Goal: Information Seeking & Learning: Find specific fact

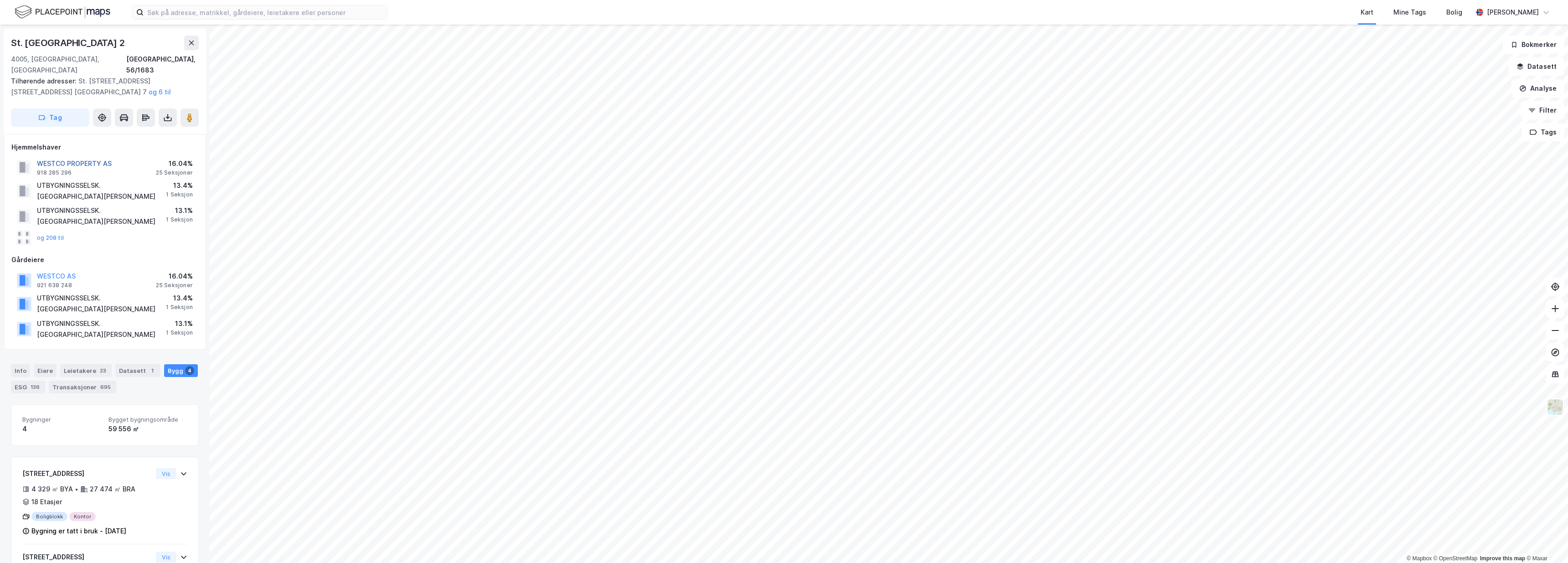
click at [0, 0] on button "WESTCO PROPERTY AS" at bounding box center [0, 0] width 0 height 0
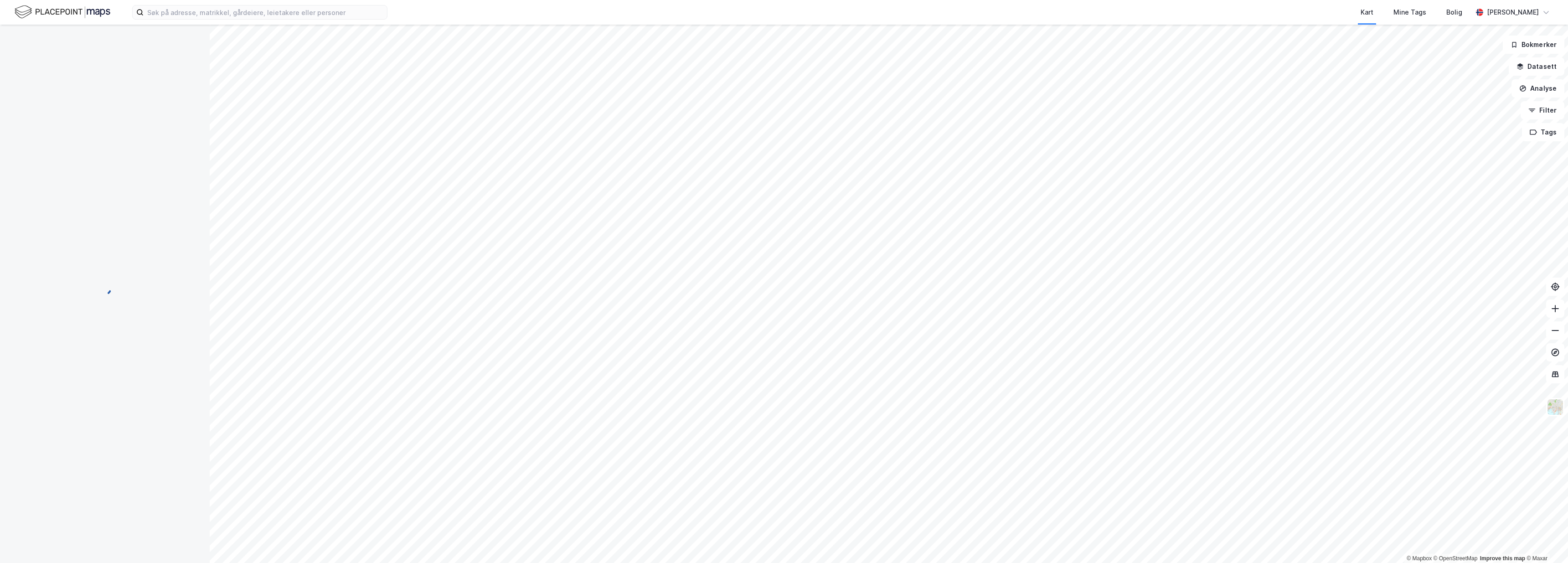
scroll to position [13, 0]
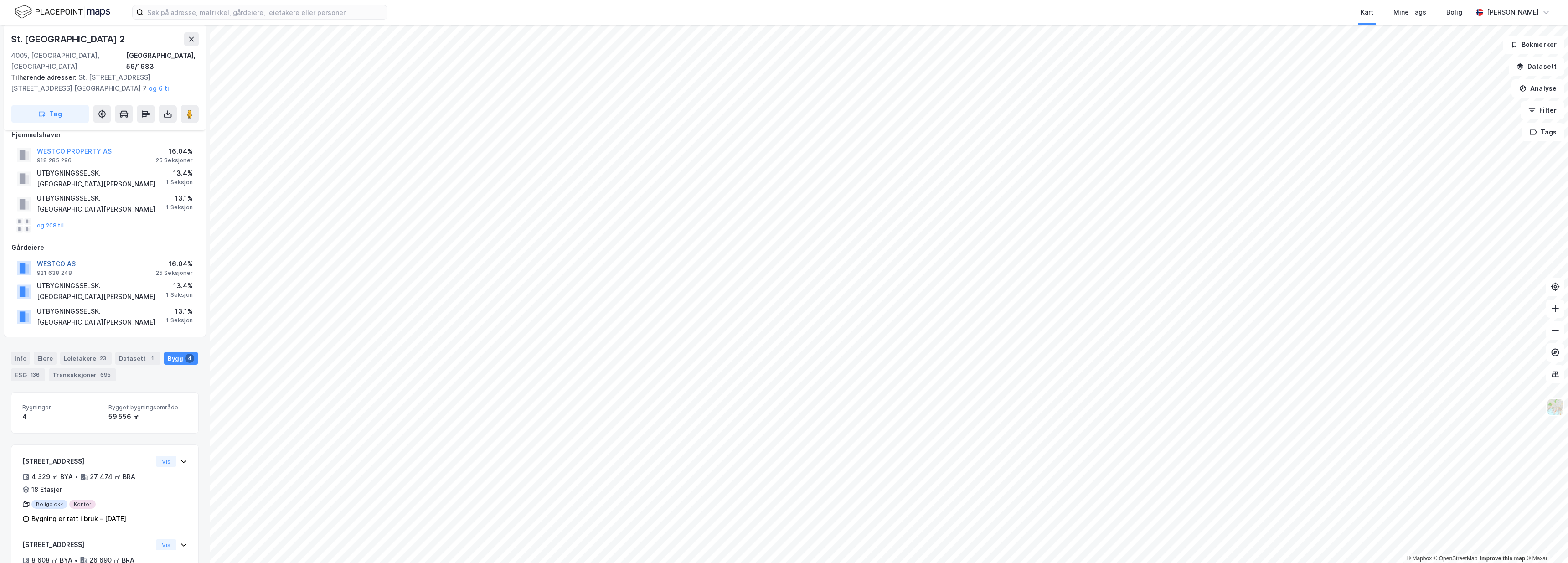
click at [0, 0] on button "WESTCO AS" at bounding box center [0, 0] width 0 height 0
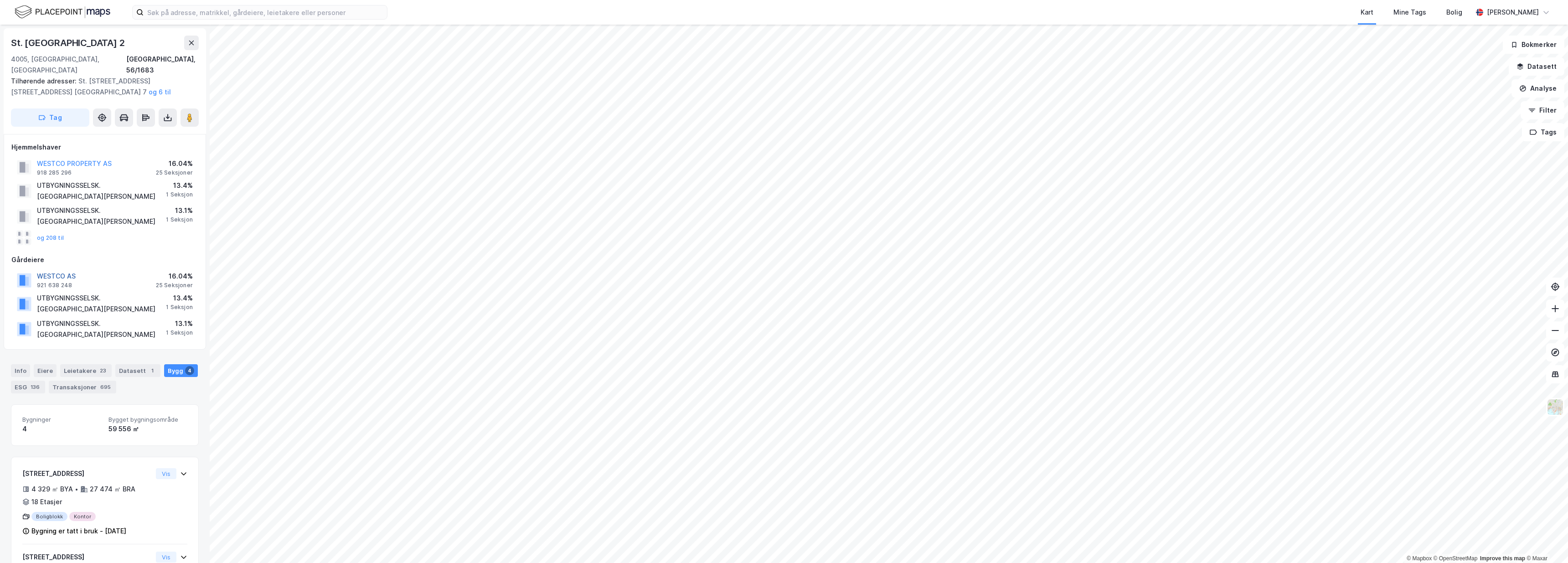
click at [0, 0] on button "WESTCO AS" at bounding box center [0, 0] width 0 height 0
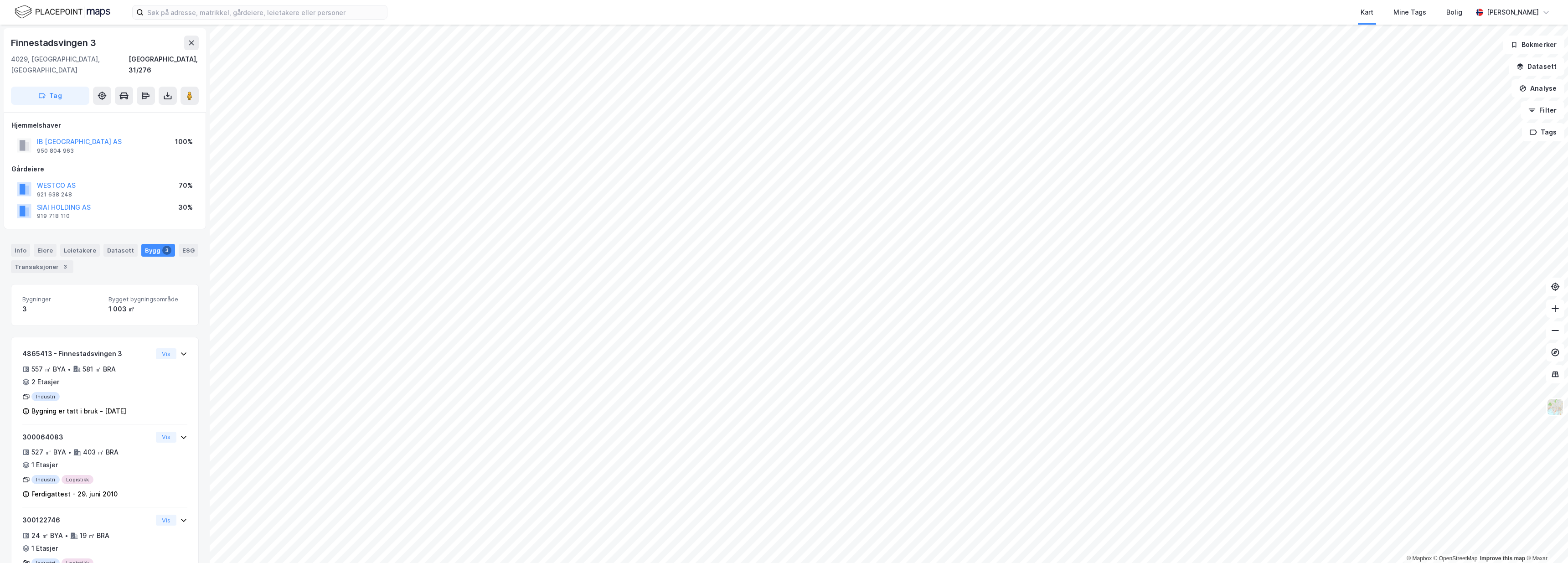
scroll to position [43, 0]
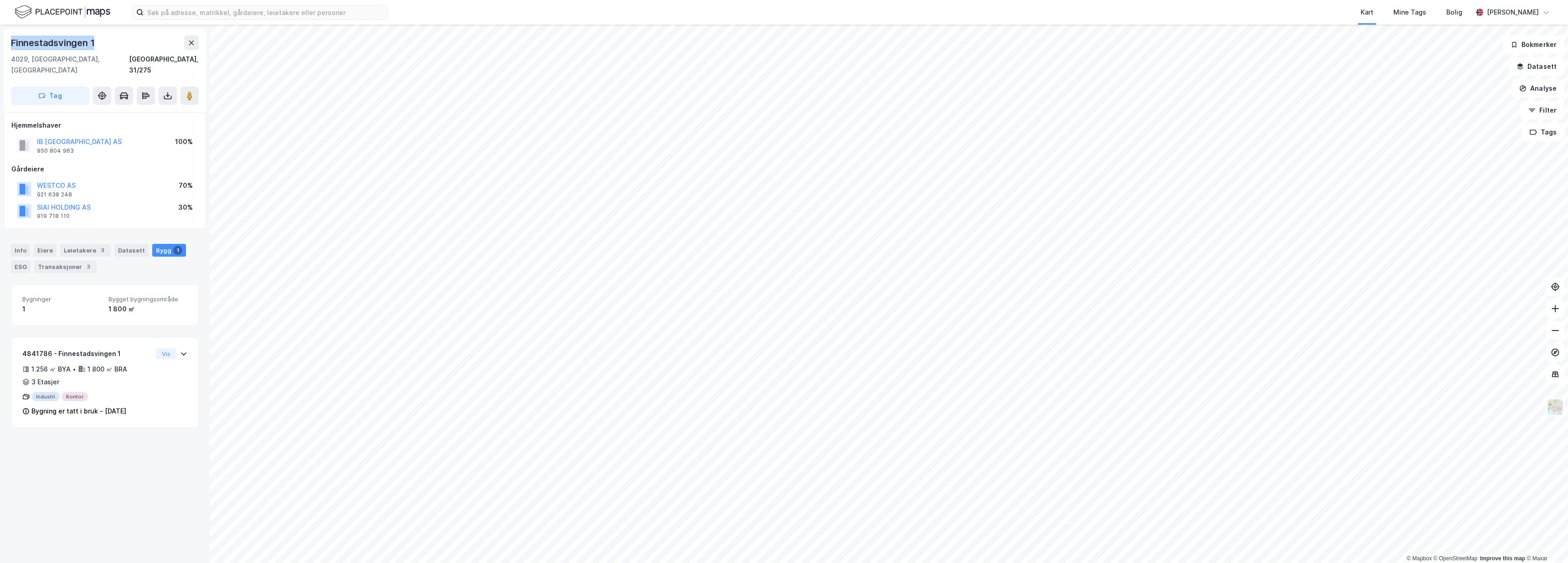
drag, startPoint x: 94, startPoint y: 42, endPoint x: 11, endPoint y: 40, distance: 83.0
click at [11, 40] on div "Finnestadsvingen 1" at bounding box center [53, 43] width 85 height 15
copy div "Finnestadsvingen 1"
click at [0, 0] on button "WESTCO AS" at bounding box center [0, 0] width 0 height 0
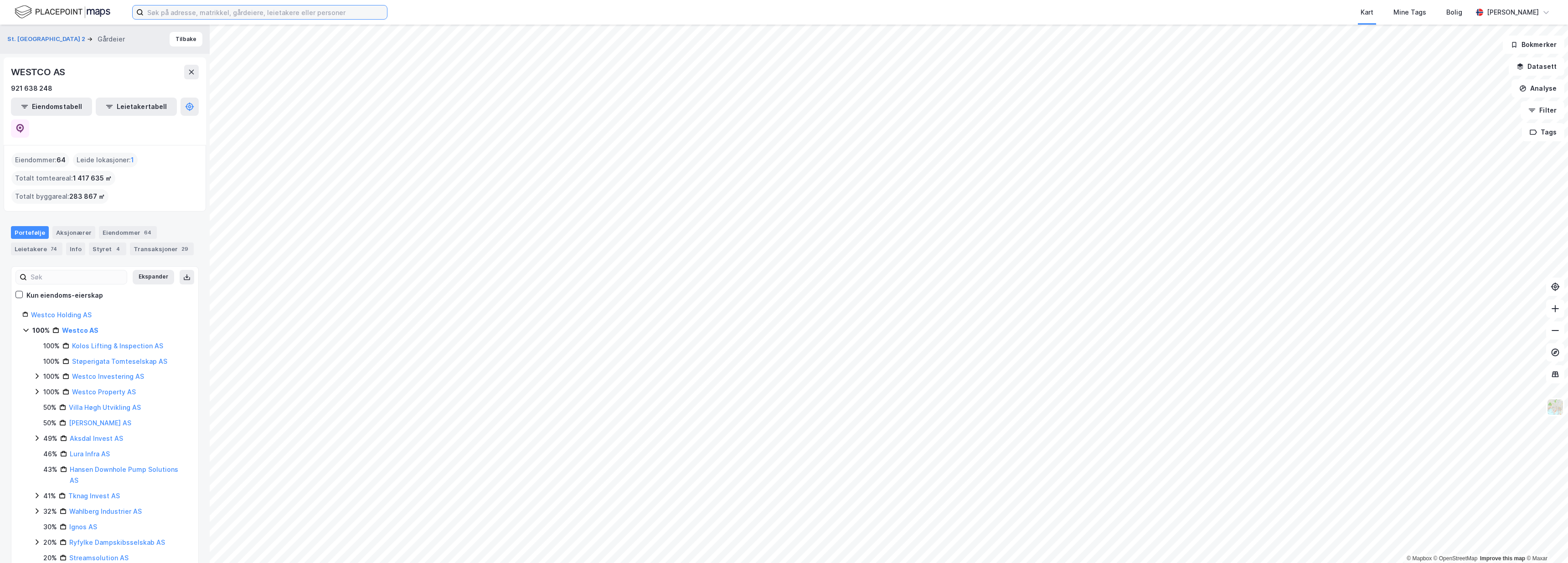
click at [304, 15] on input at bounding box center [265, 12] width 244 height 14
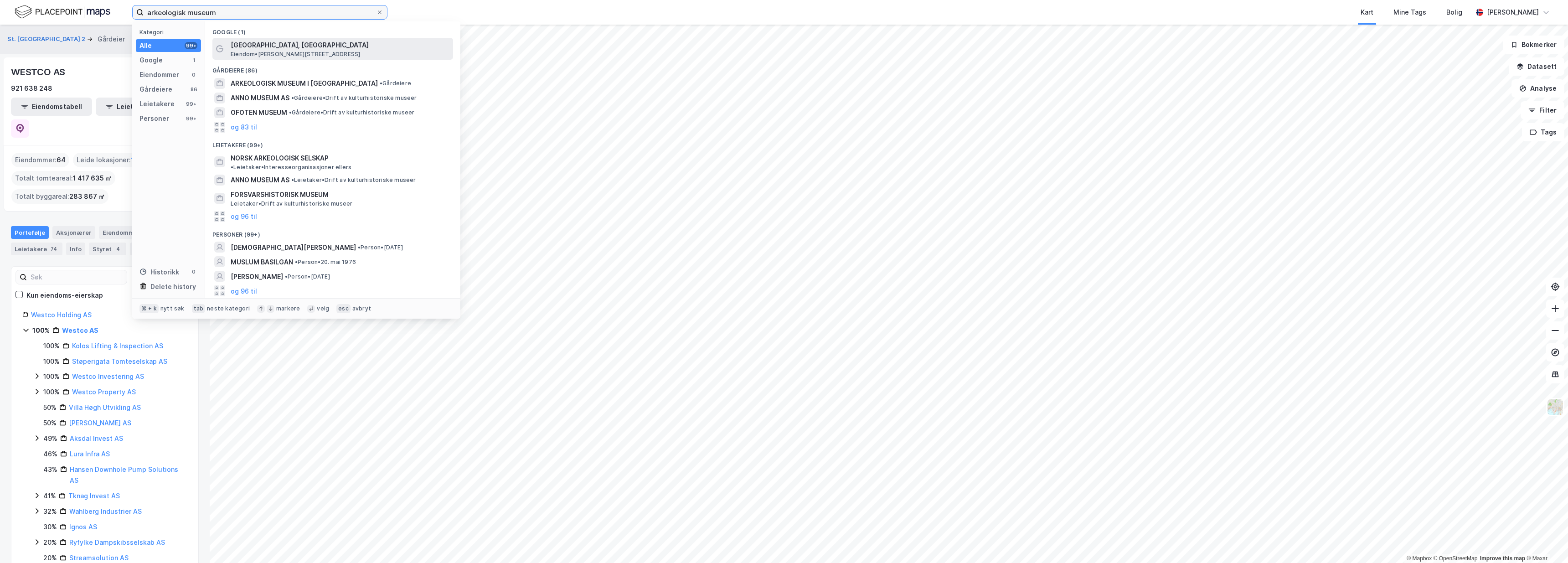
type input "arkeologisk museum"
click at [312, 41] on span "Arkeologisk museum, Universitetet i Stavanger" at bounding box center [340, 45] width 219 height 11
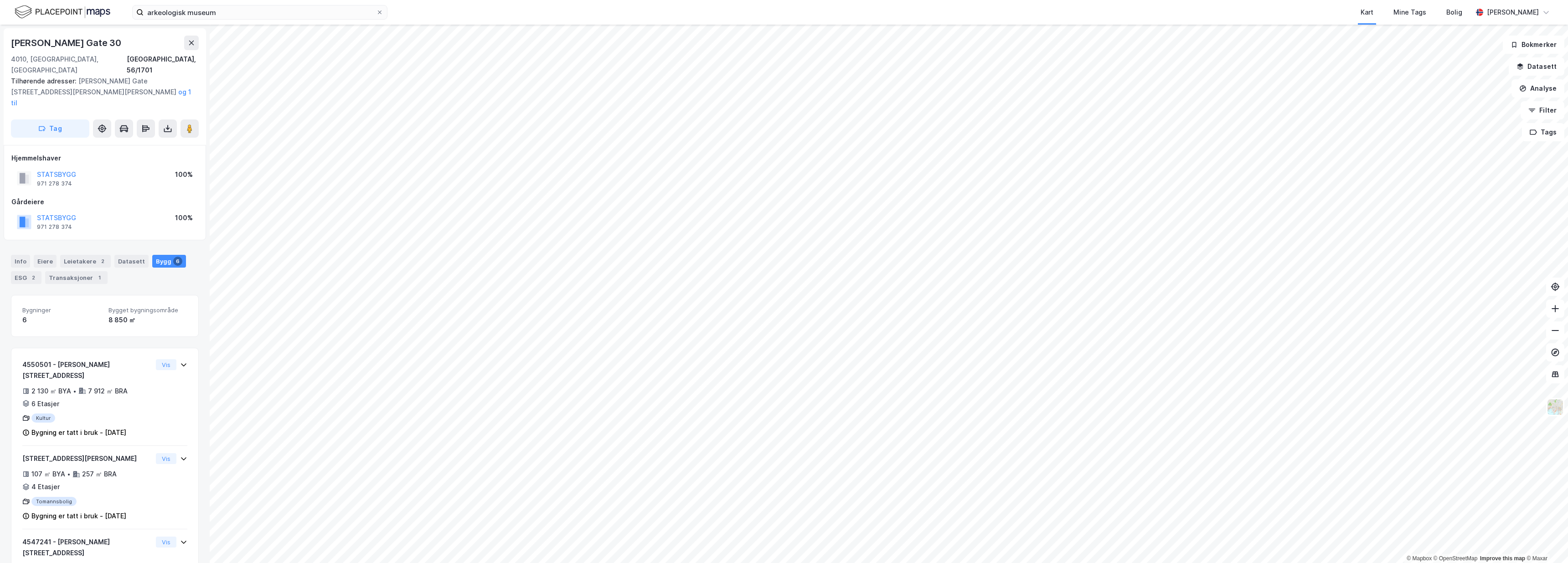
scroll to position [241, 0]
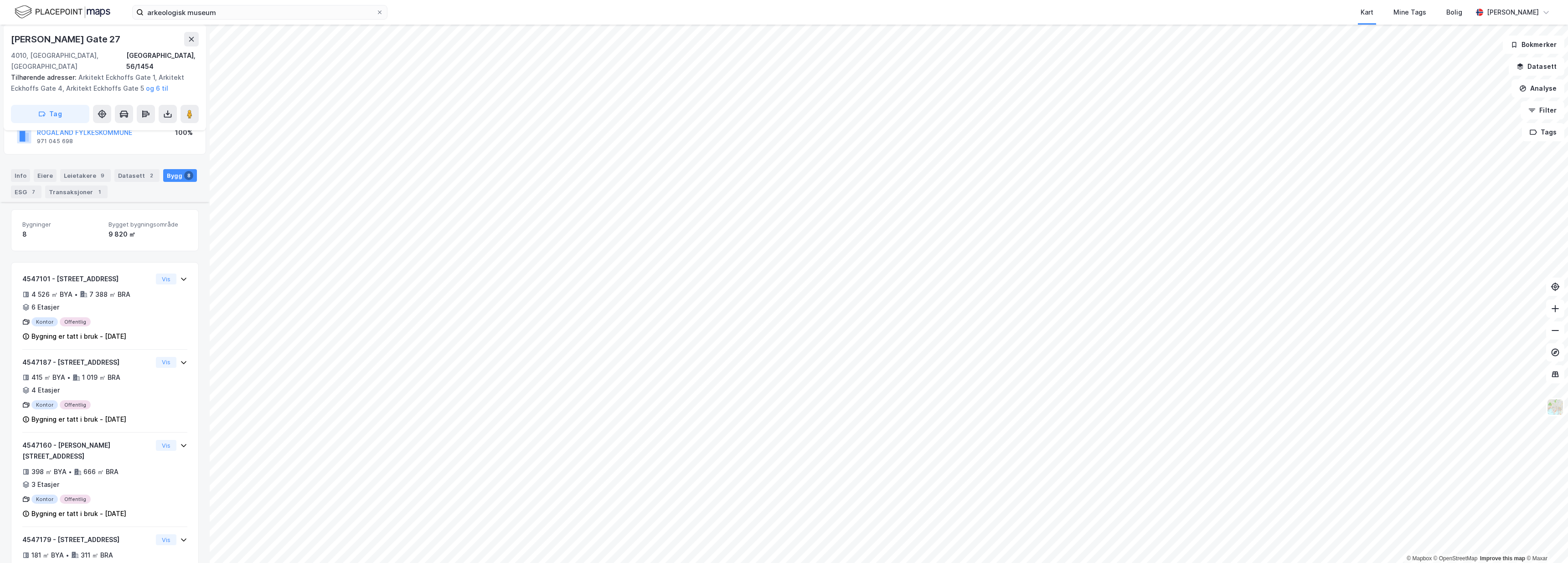
scroll to position [72, 0]
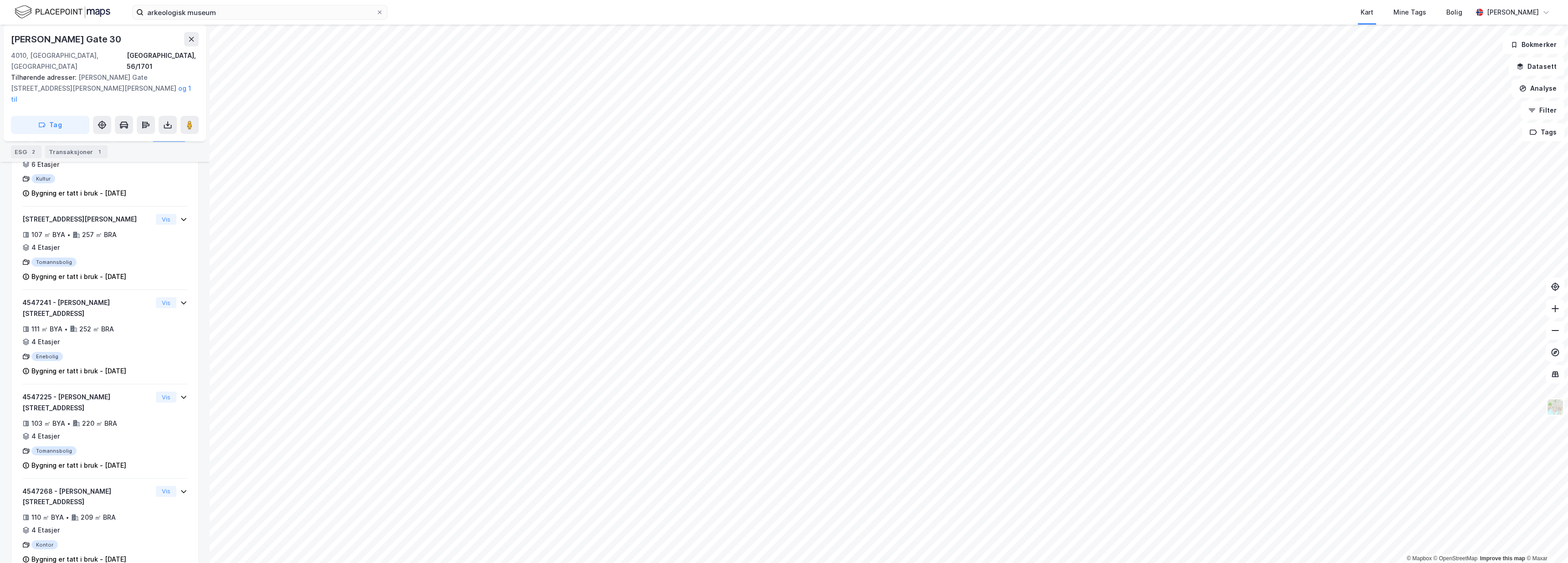
scroll to position [241, 0]
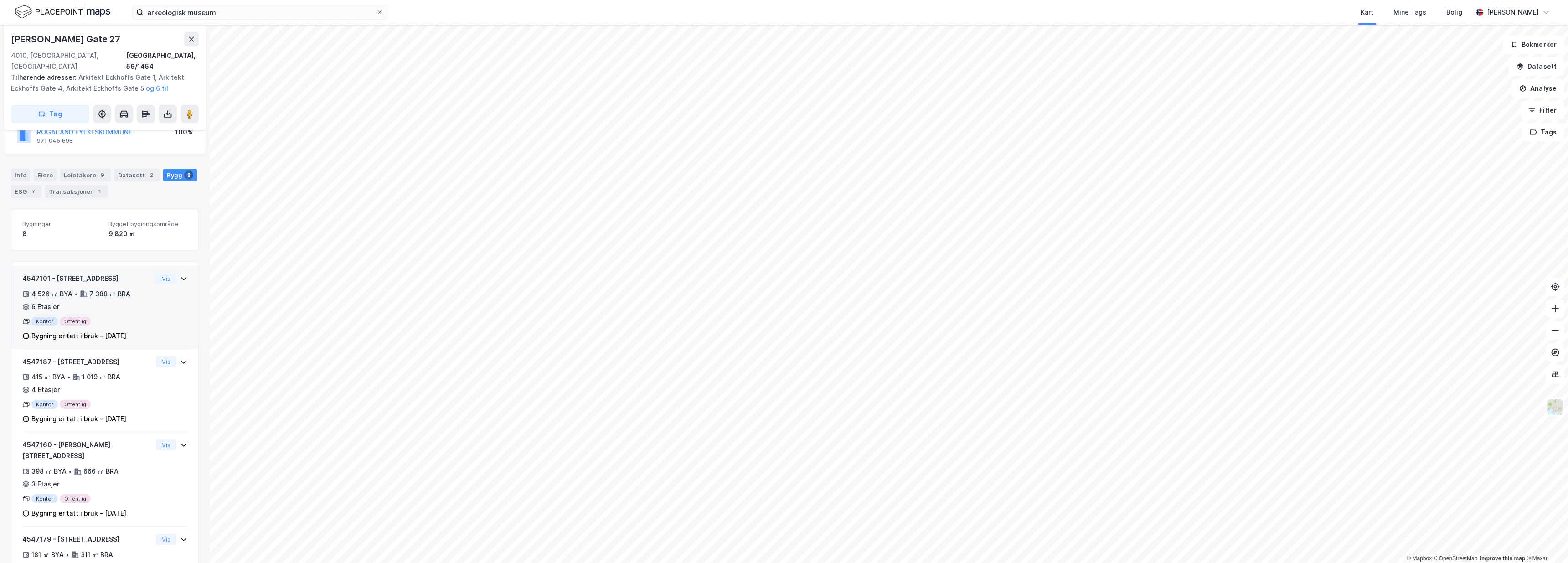
scroll to position [72, 0]
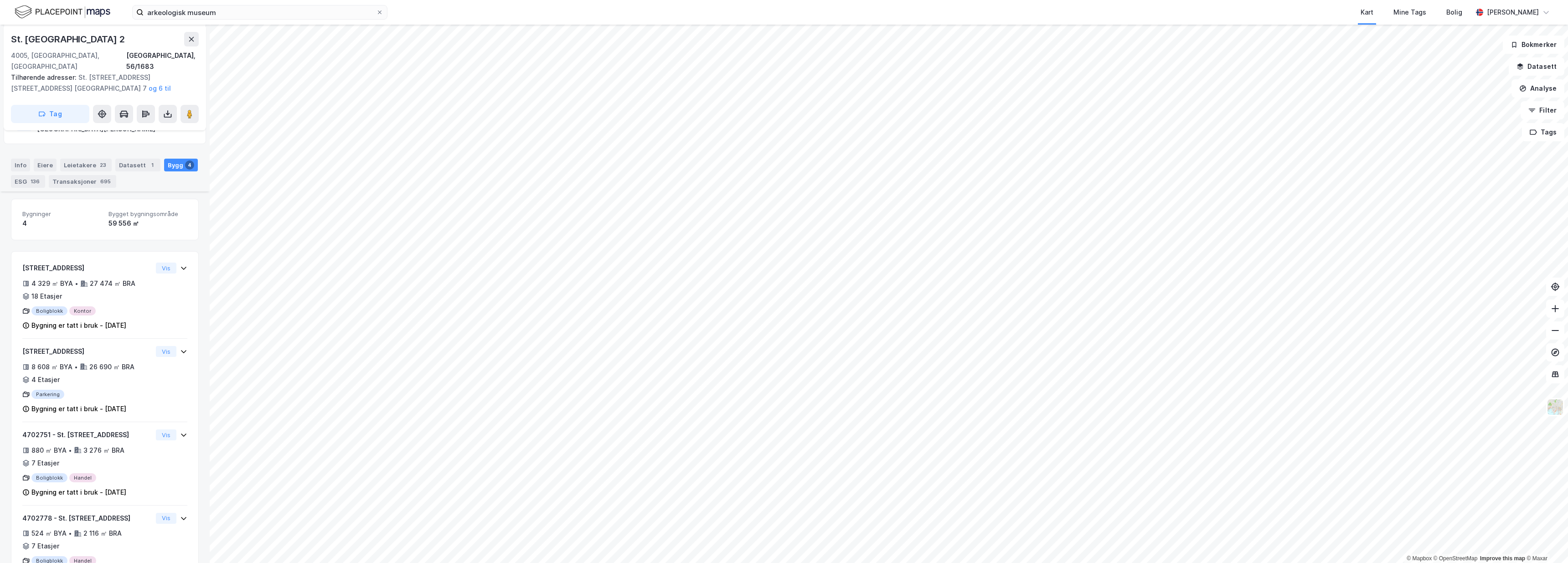
scroll to position [206, 0]
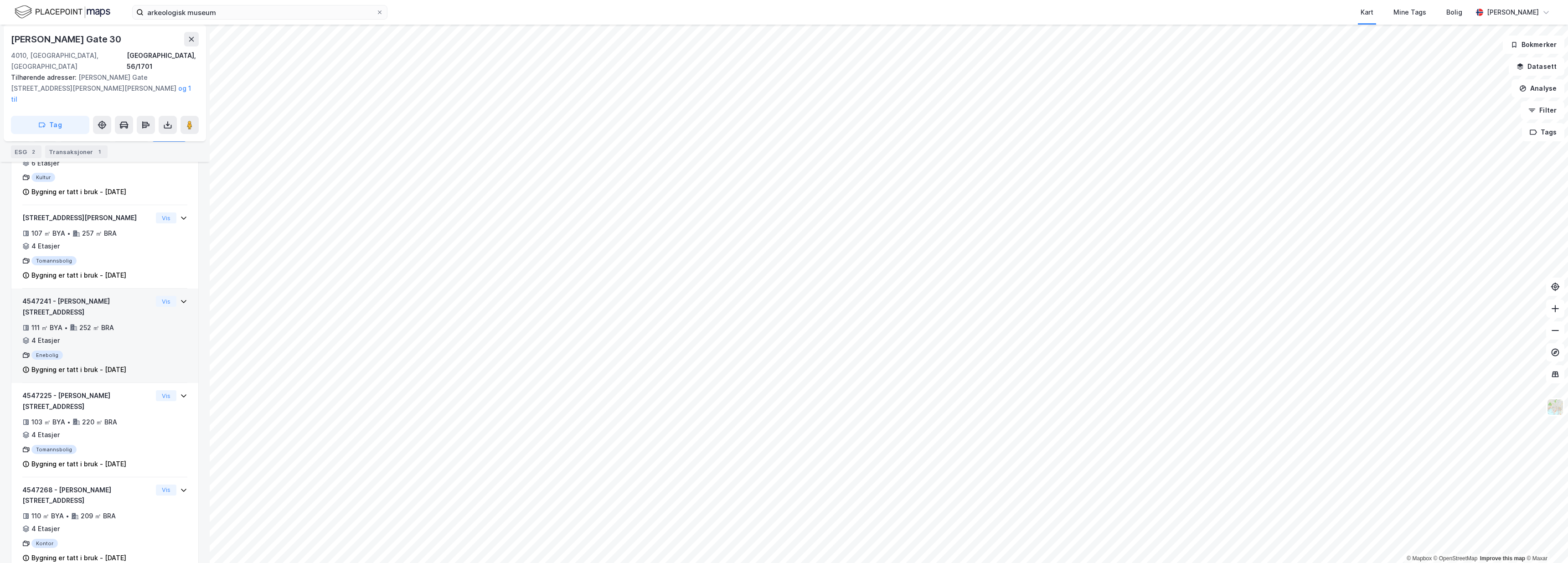
scroll to position [47, 0]
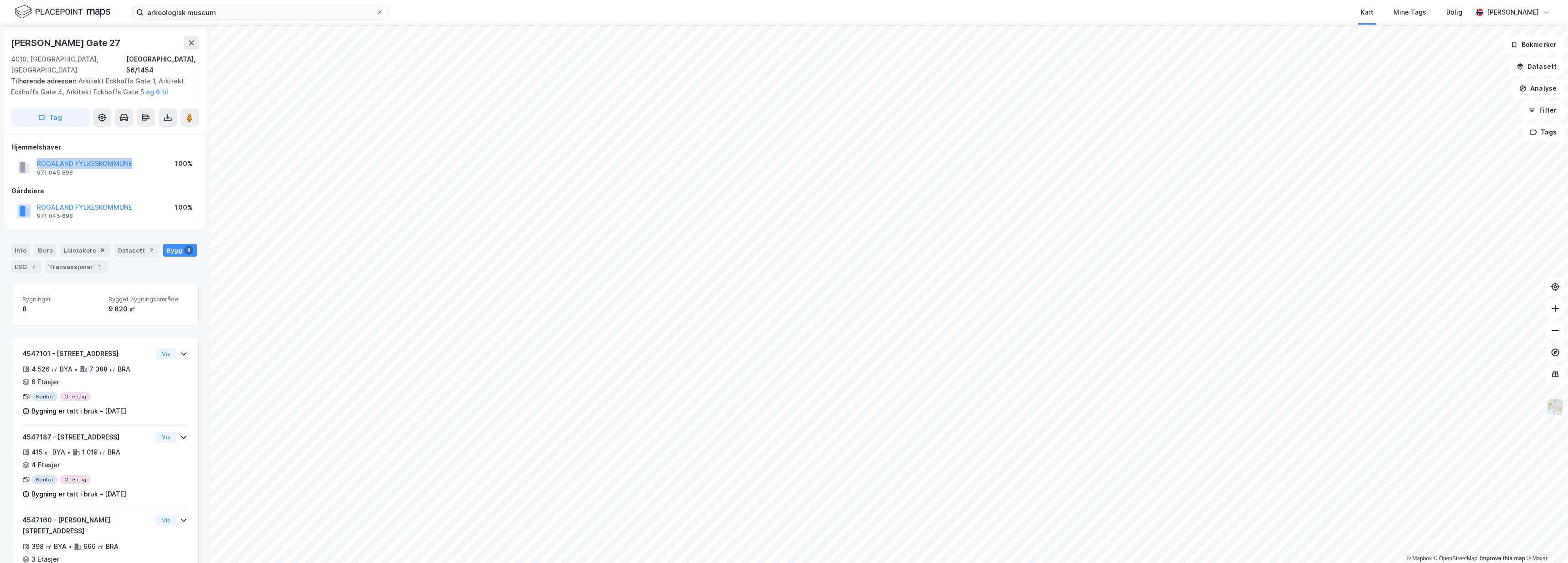
drag, startPoint x: 140, startPoint y: 151, endPoint x: 36, endPoint y: 151, distance: 104.0
click at [36, 157] on div "ROGALAND FYLKESKOMMUNE 971 045 698 100%" at bounding box center [105, 167] width 187 height 22
copy button "ROGALAND FYLKESKOMMUNE"
click at [142, 185] on div "Gårdeiere" at bounding box center [105, 191] width 187 height 11
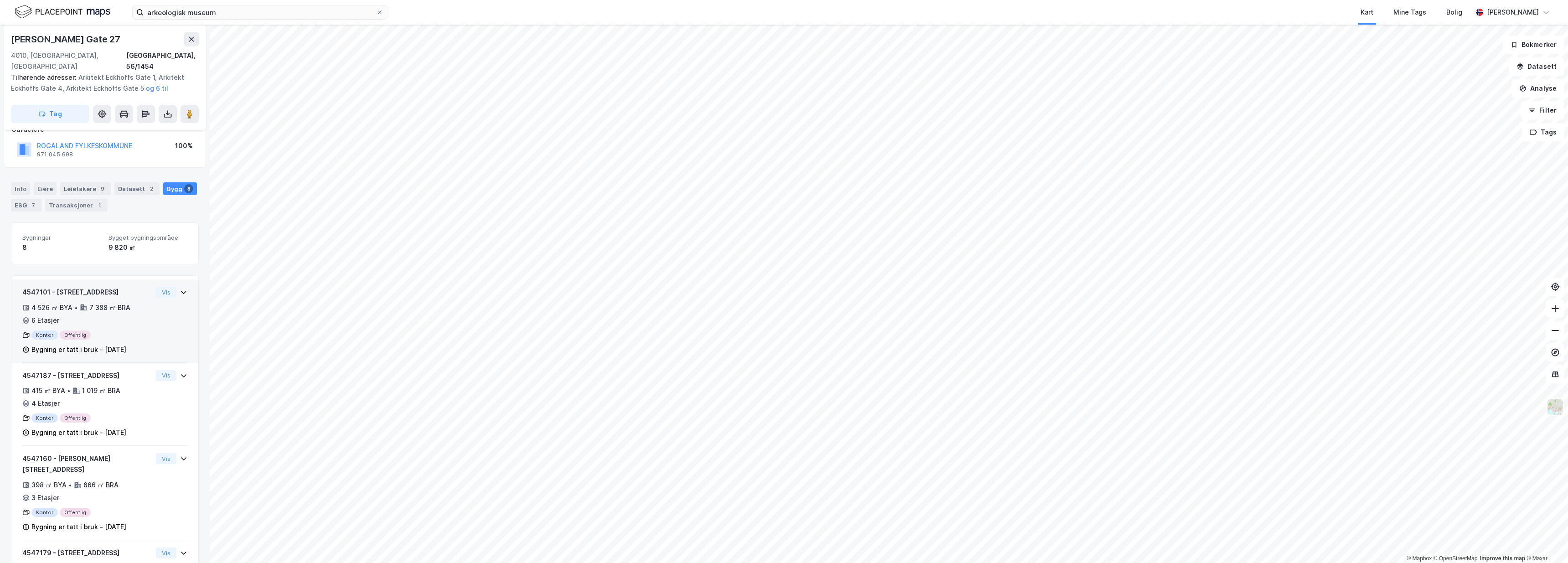
scroll to position [72, 0]
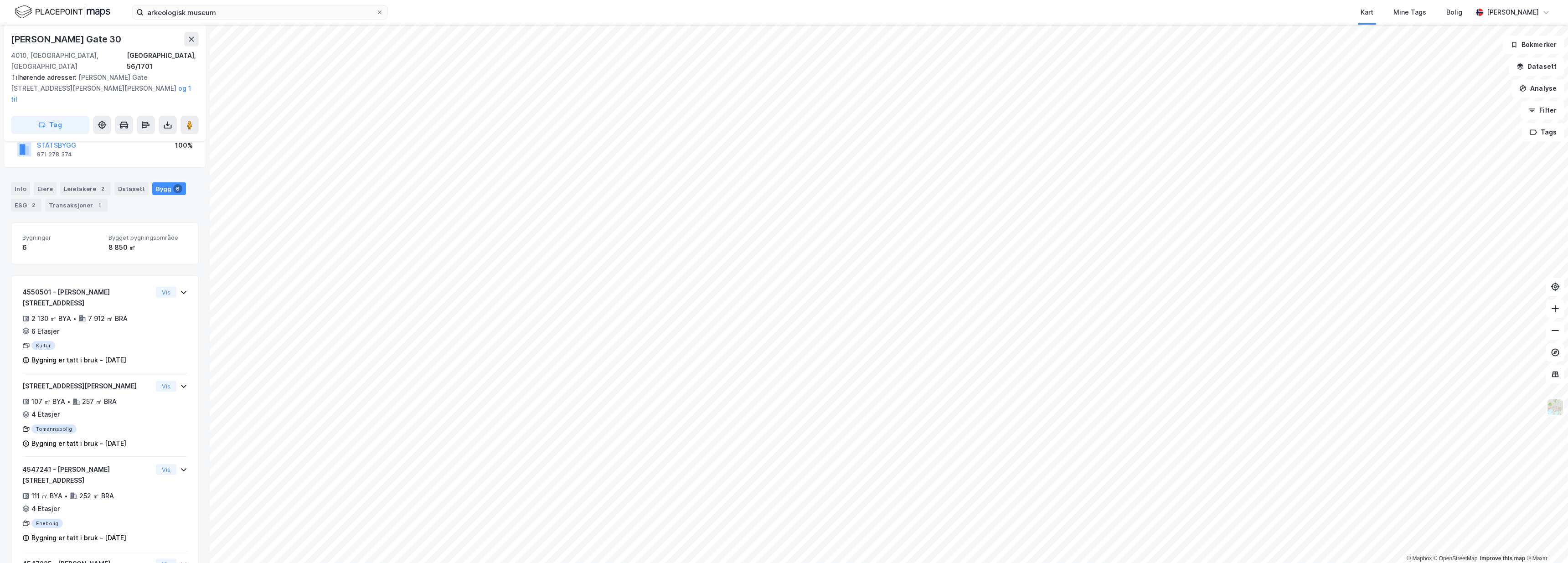
scroll to position [241, 0]
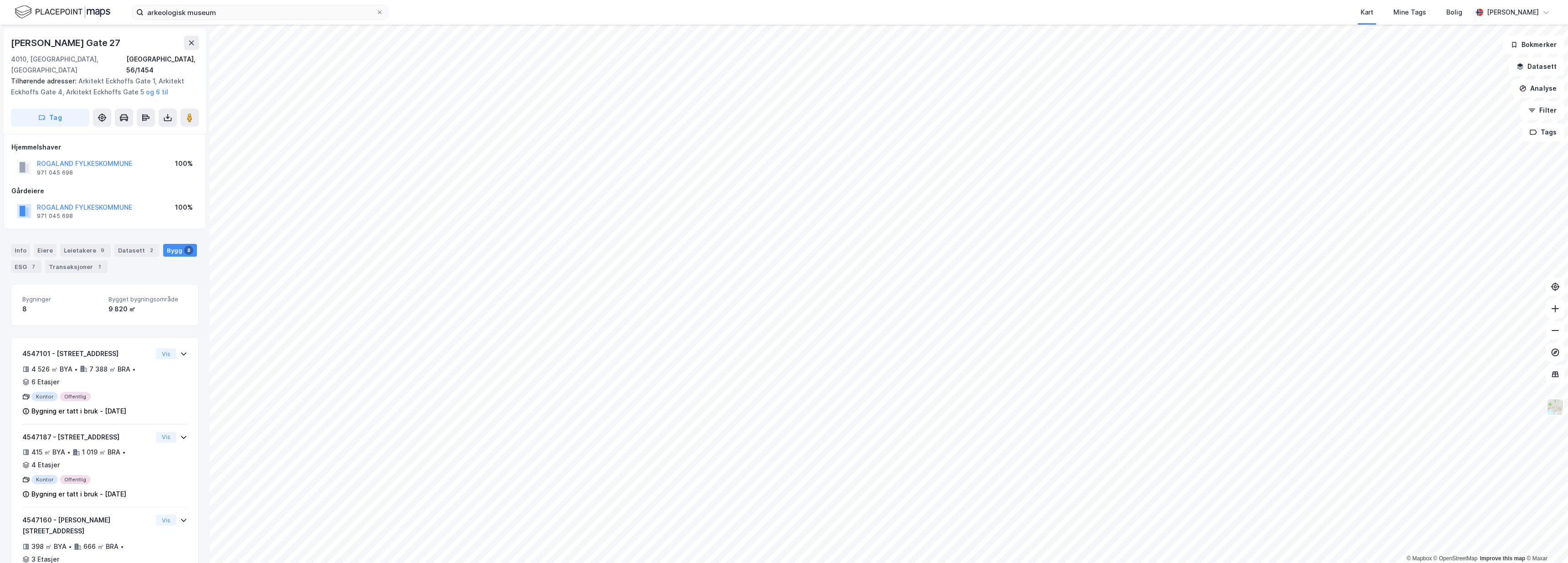
scroll to position [241, 0]
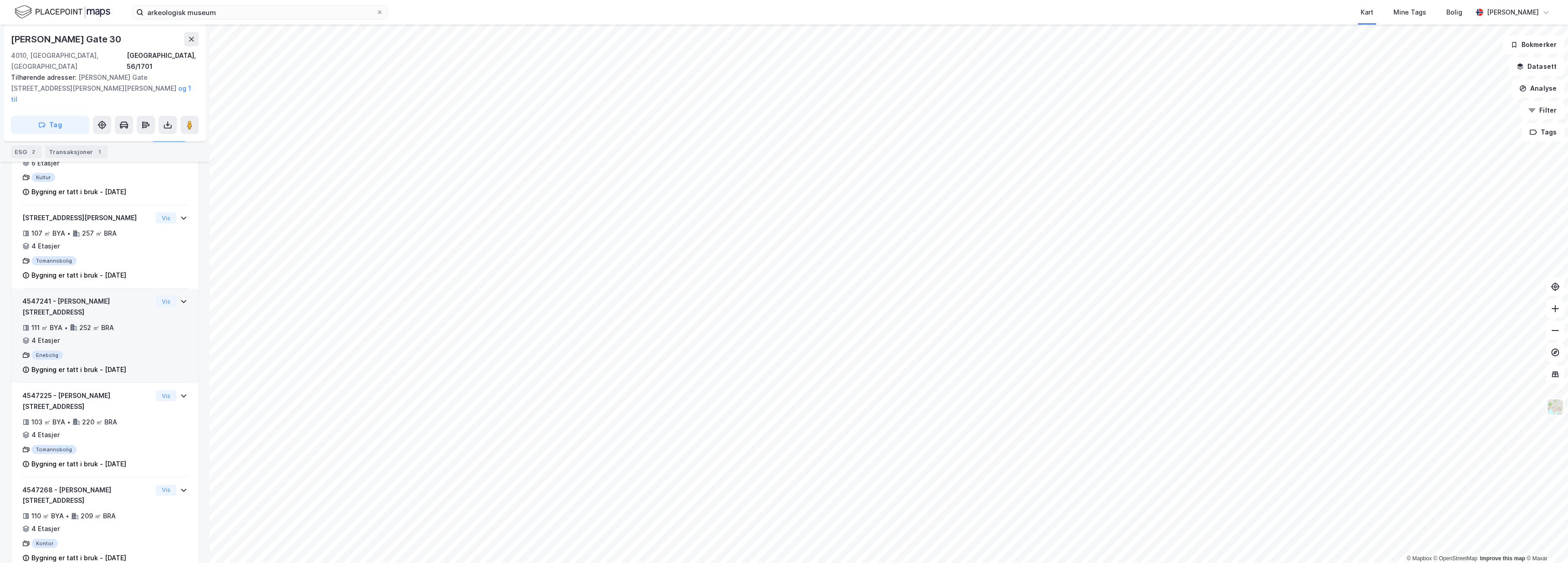
scroll to position [14, 0]
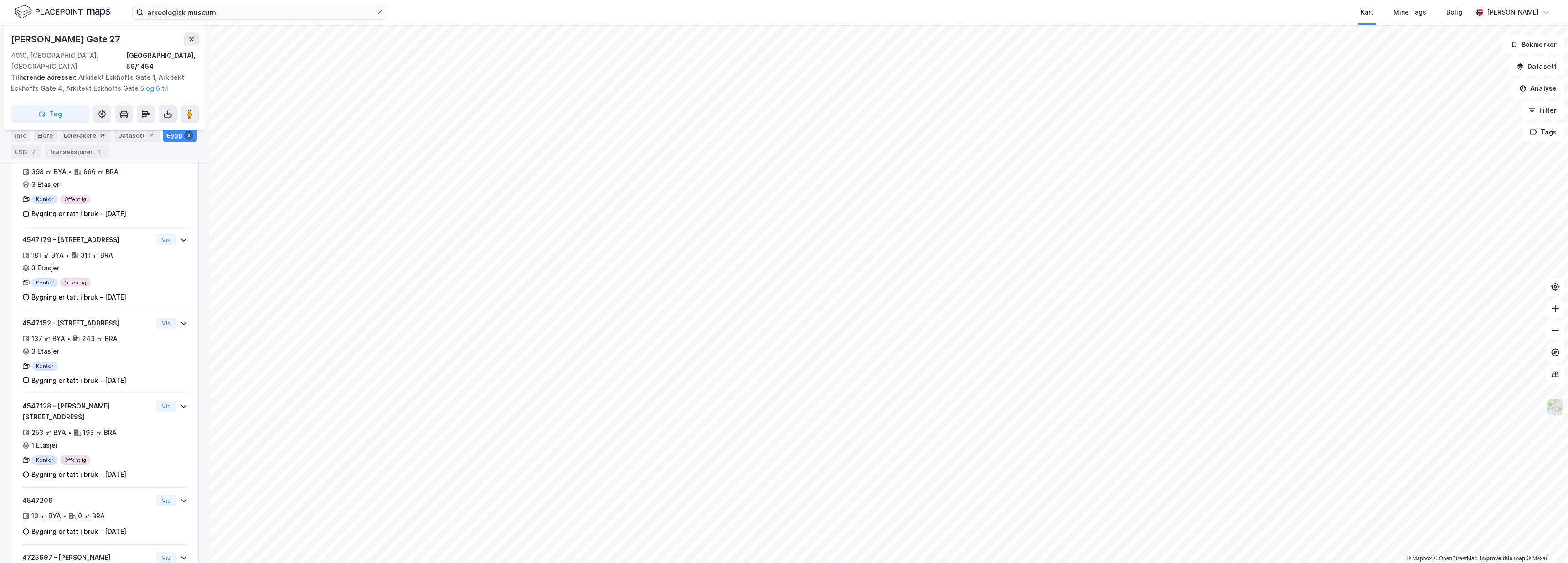
scroll to position [378, 0]
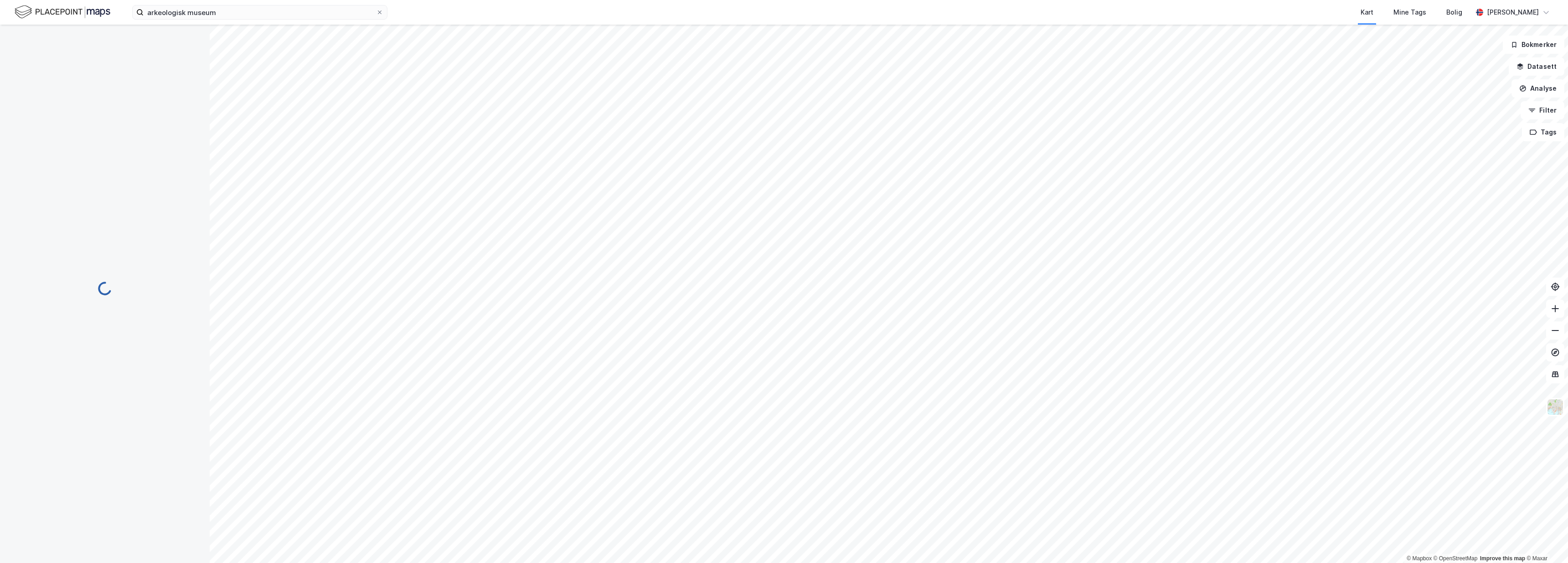
scroll to position [241, 0]
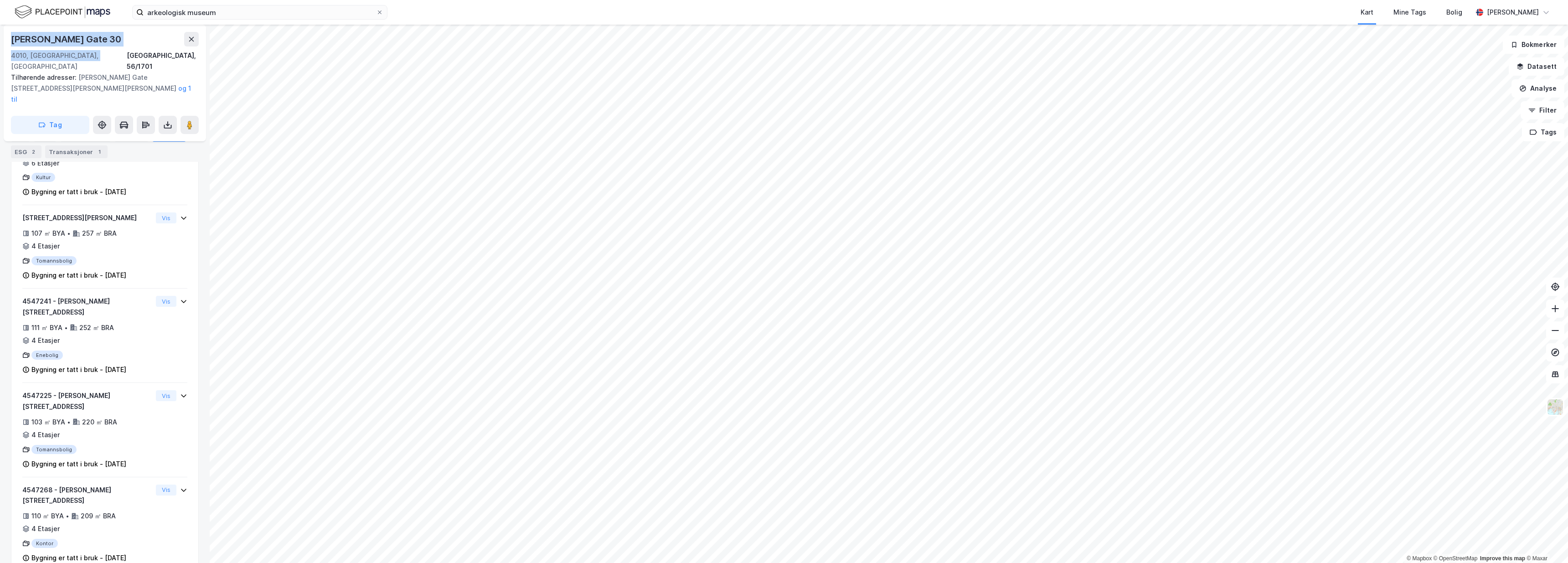
drag, startPoint x: 96, startPoint y: 54, endPoint x: 9, endPoint y: 40, distance: 88.1
click at [9, 40] on div "Peder Klows Gate 30 4010, Stavanger, Rogaland Stavanger, 56/1701 Tilhørende adr…" at bounding box center [104, 83] width 202 height 117
copy div "Peder Klows Gate 30 4010, Stavanger, Rogaland"
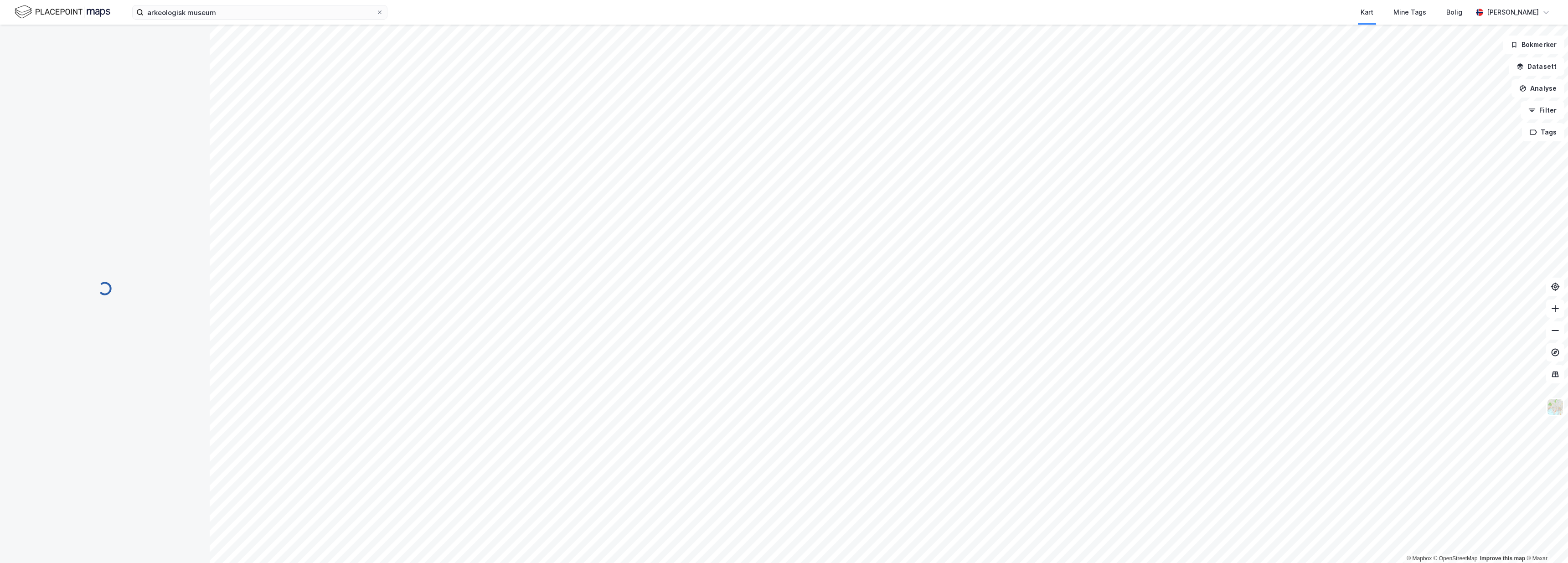
scroll to position [241, 0]
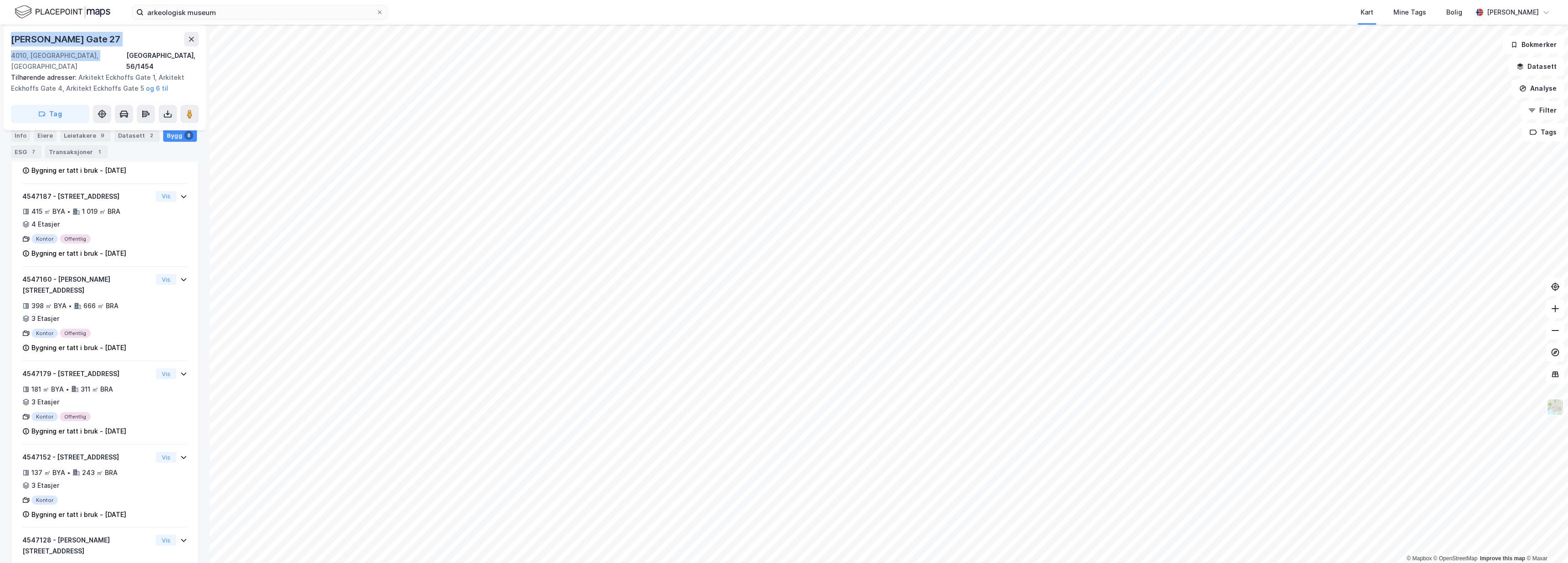
drag, startPoint x: 93, startPoint y: 54, endPoint x: 10, endPoint y: 37, distance: 84.7
click at [10, 37] on div "Peder Klows Gate 27 4010, Stavanger, Rogaland Stavanger, 56/1454 Tilhørende adr…" at bounding box center [104, 77] width 202 height 106
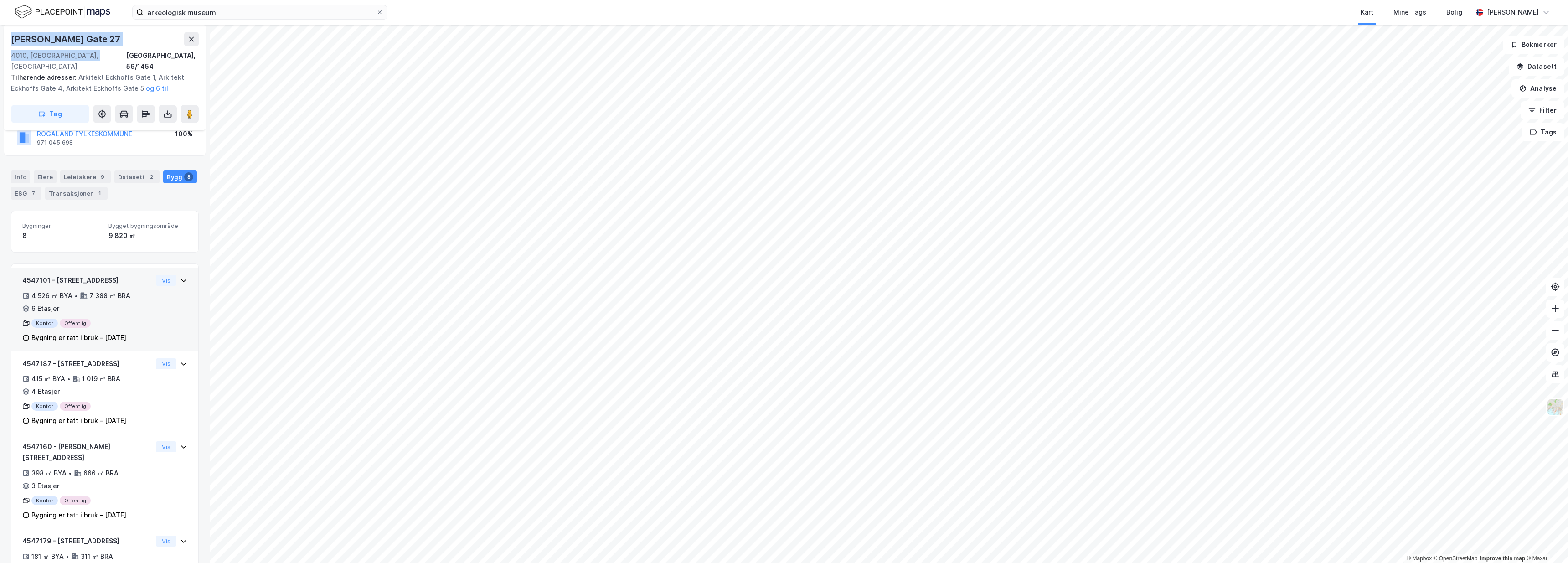
scroll to position [72, 0]
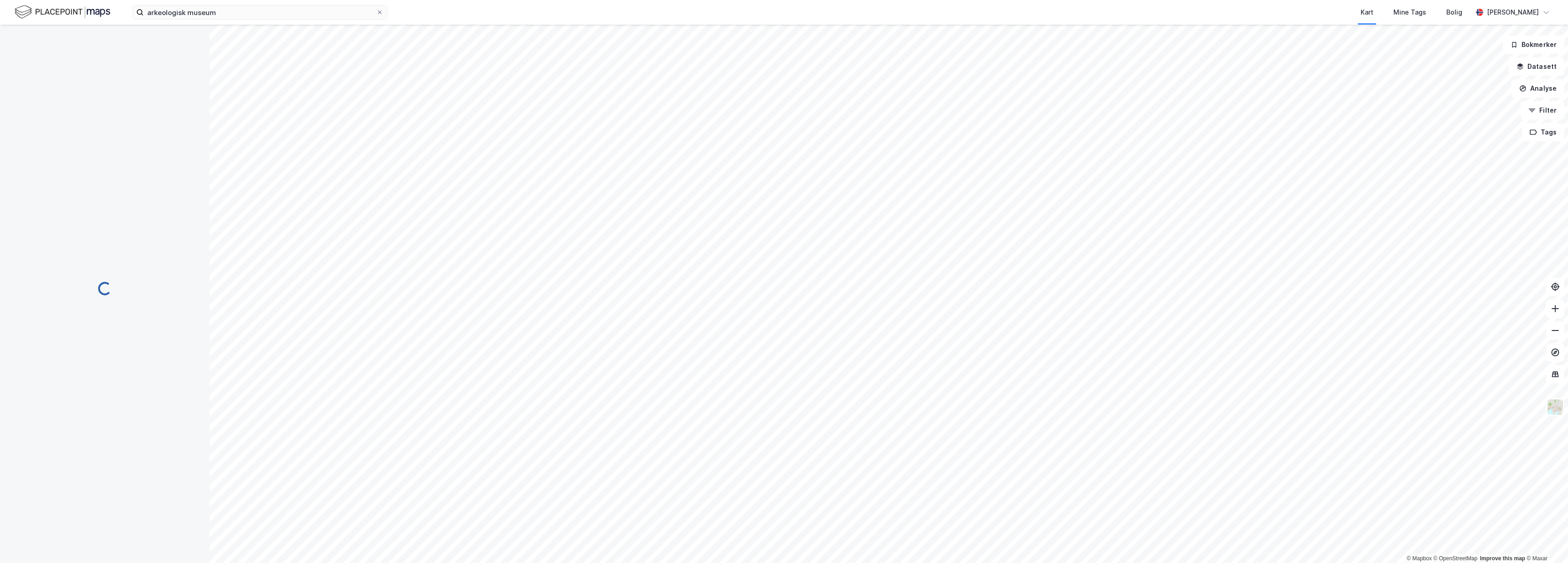
scroll to position [72, 0]
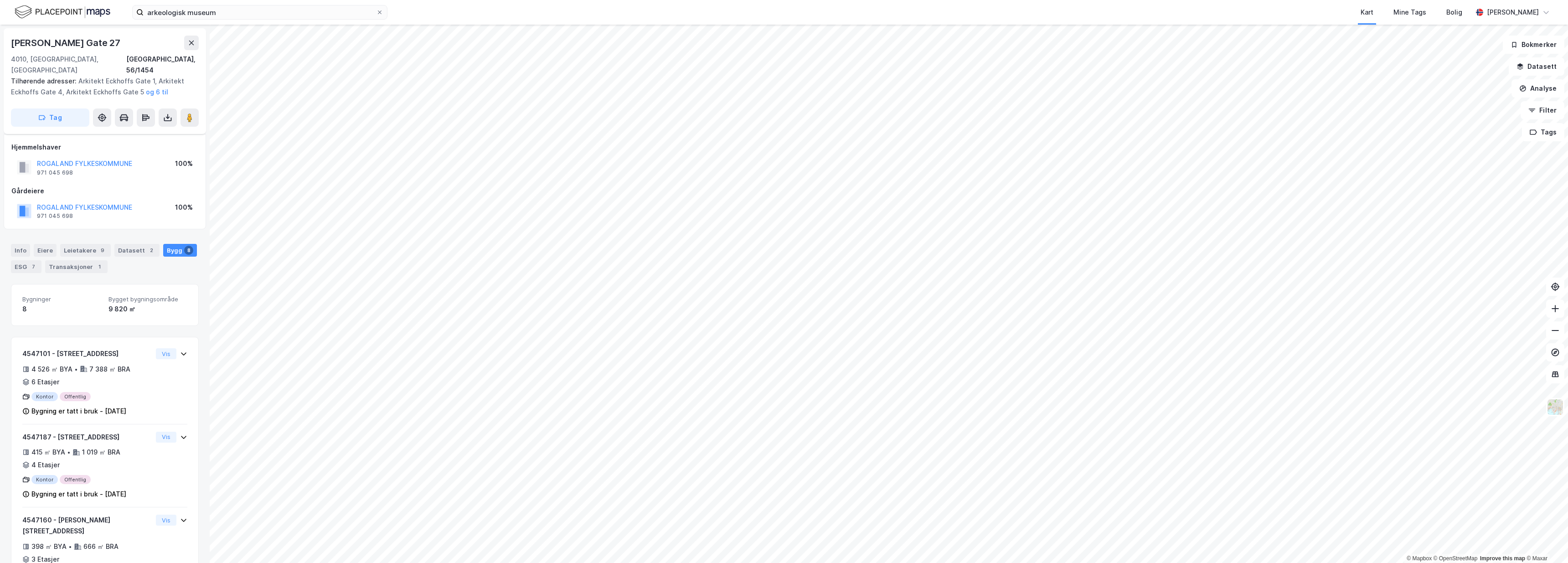
scroll to position [72, 0]
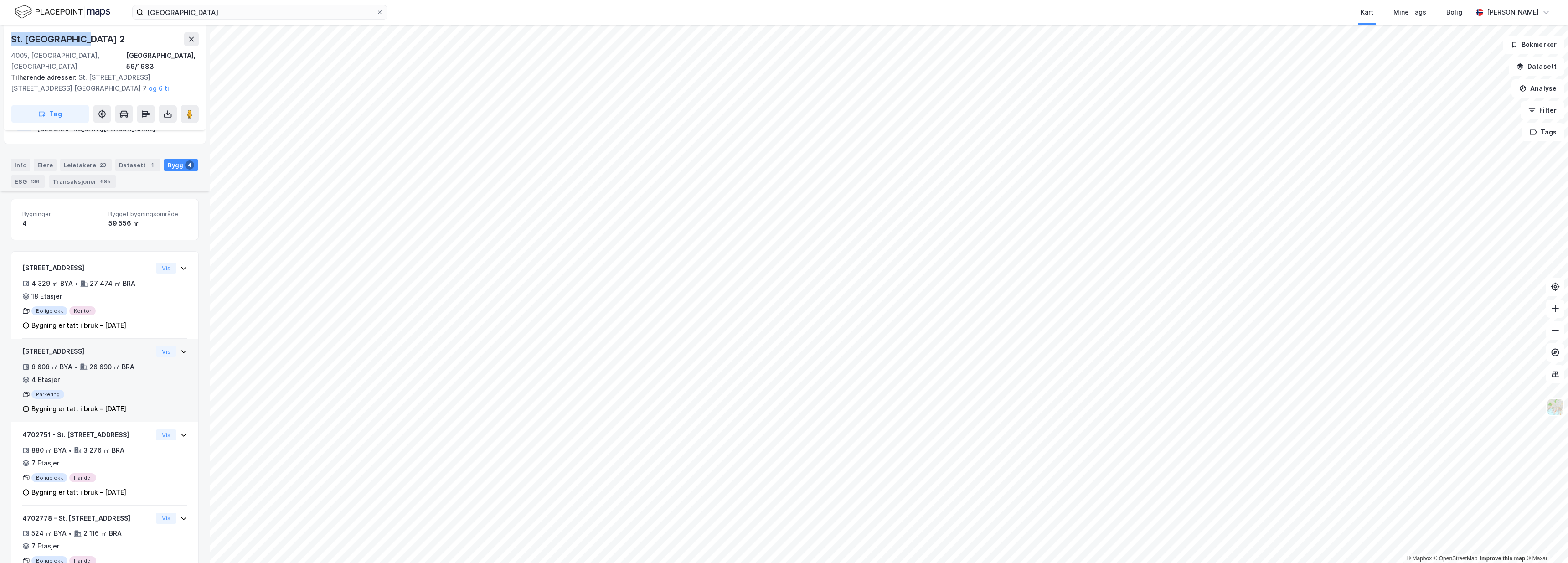
scroll to position [235, 0]
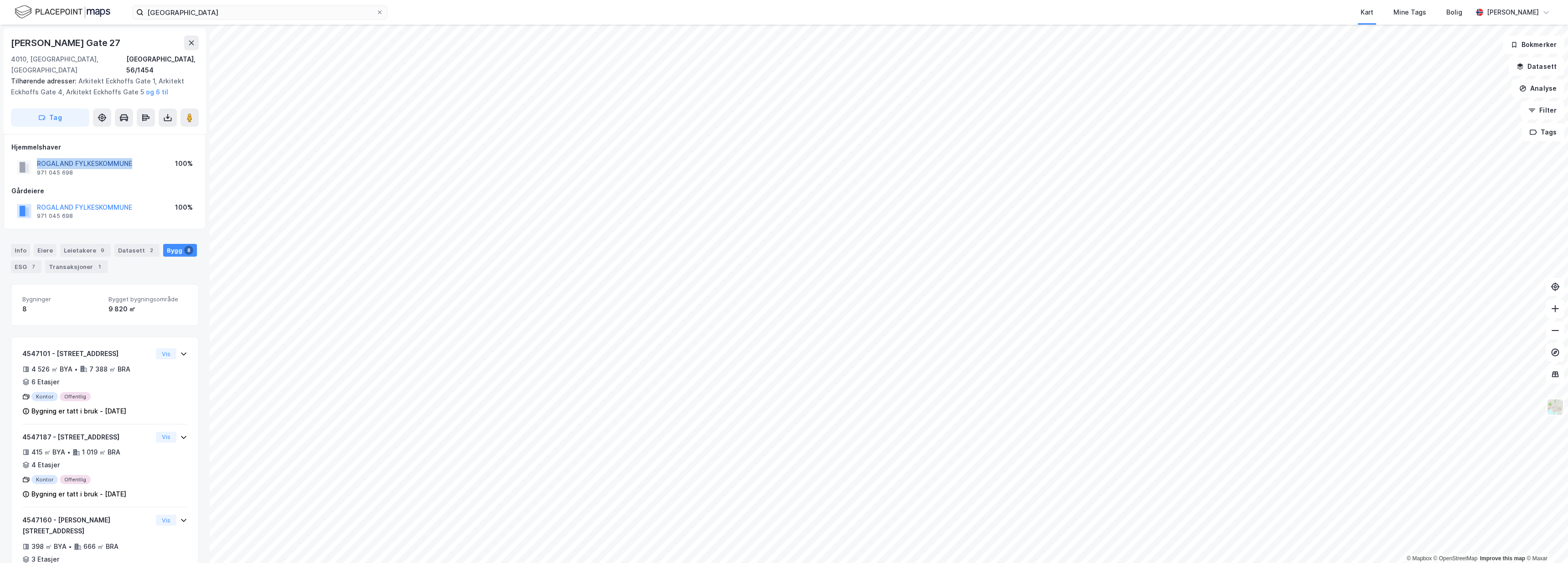
drag, startPoint x: 137, startPoint y: 154, endPoint x: 38, endPoint y: 153, distance: 99.0
click at [38, 157] on div "ROGALAND FYLKESKOMMUNE 971 045 698 100%" at bounding box center [105, 167] width 187 height 22
copy button "ROGALAND FYLKESKOMMUNE"
click at [181, 185] on div "Gårdeiere" at bounding box center [105, 191] width 187 height 11
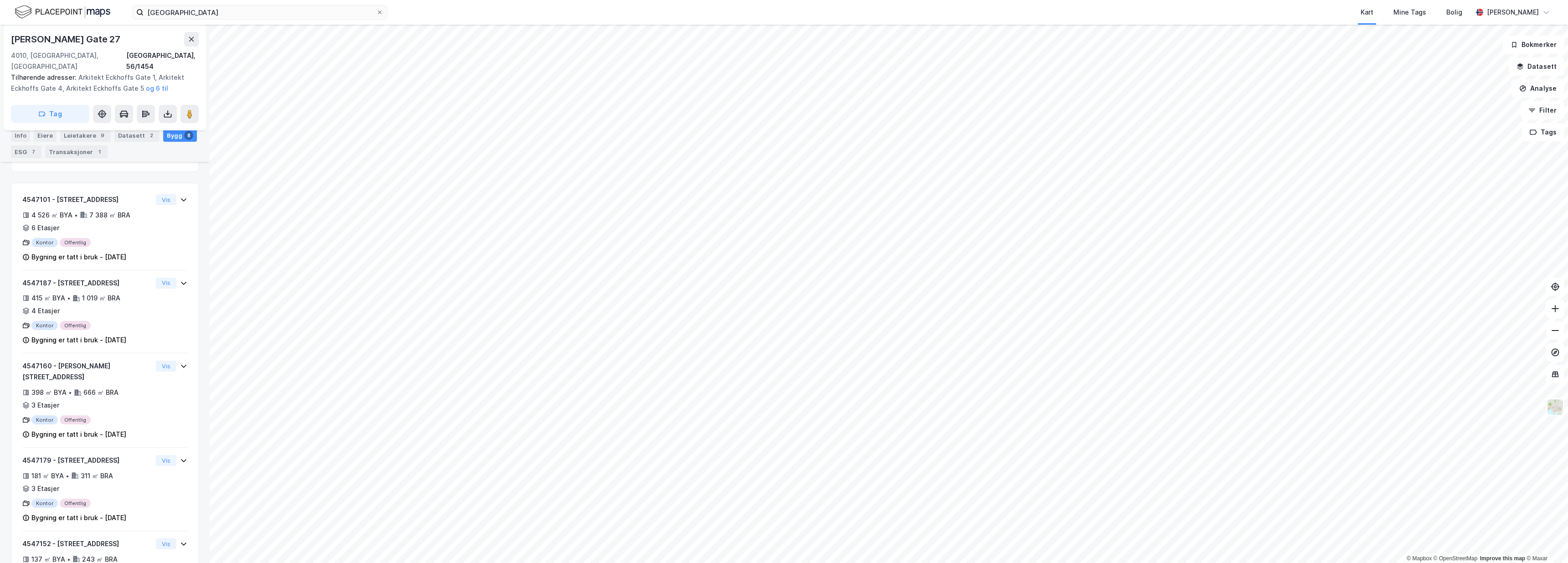
scroll to position [154, 0]
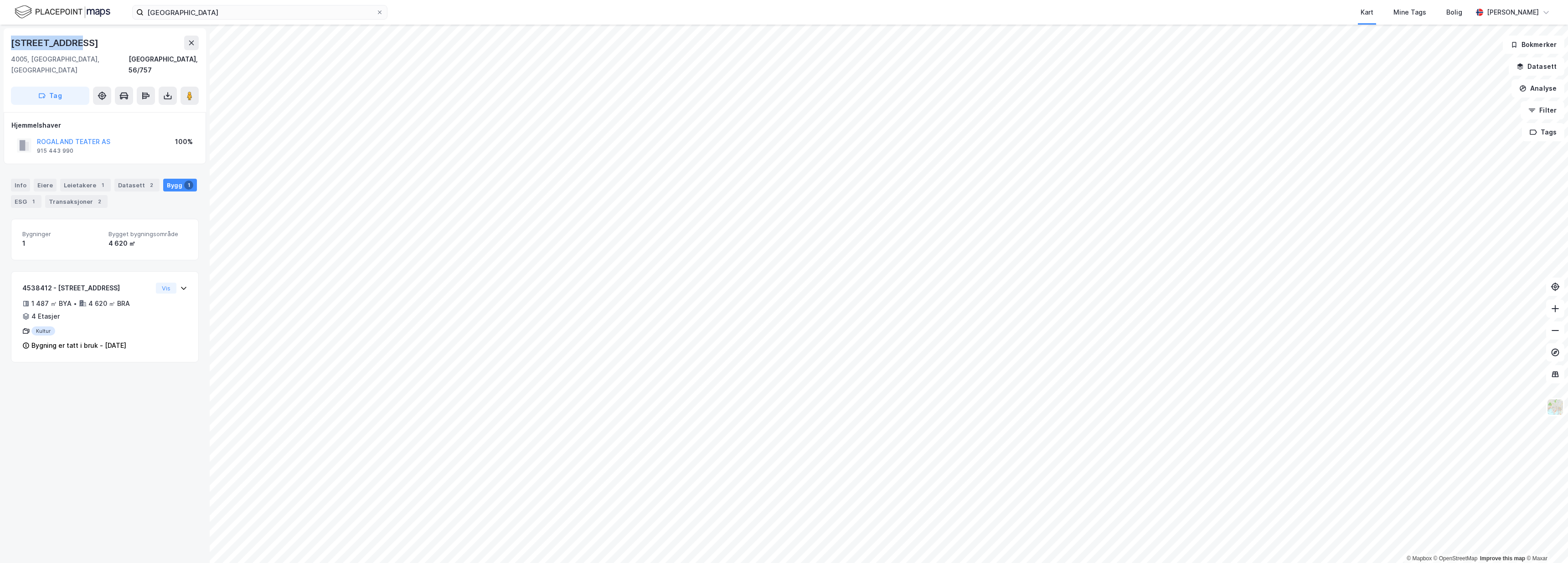
drag, startPoint x: 62, startPoint y: 44, endPoint x: 20, endPoint y: 39, distance: 42.3
click at [7, 45] on div "Teaterveien 1 4005, Stavanger, Rogaland Stavanger, 56/757 Tag" at bounding box center [104, 70] width 202 height 84
copy div "Teaterveien 1"
click at [638, 1] on div "Kart Mine Tags Bolig" at bounding box center [952, 12] width 1041 height 25
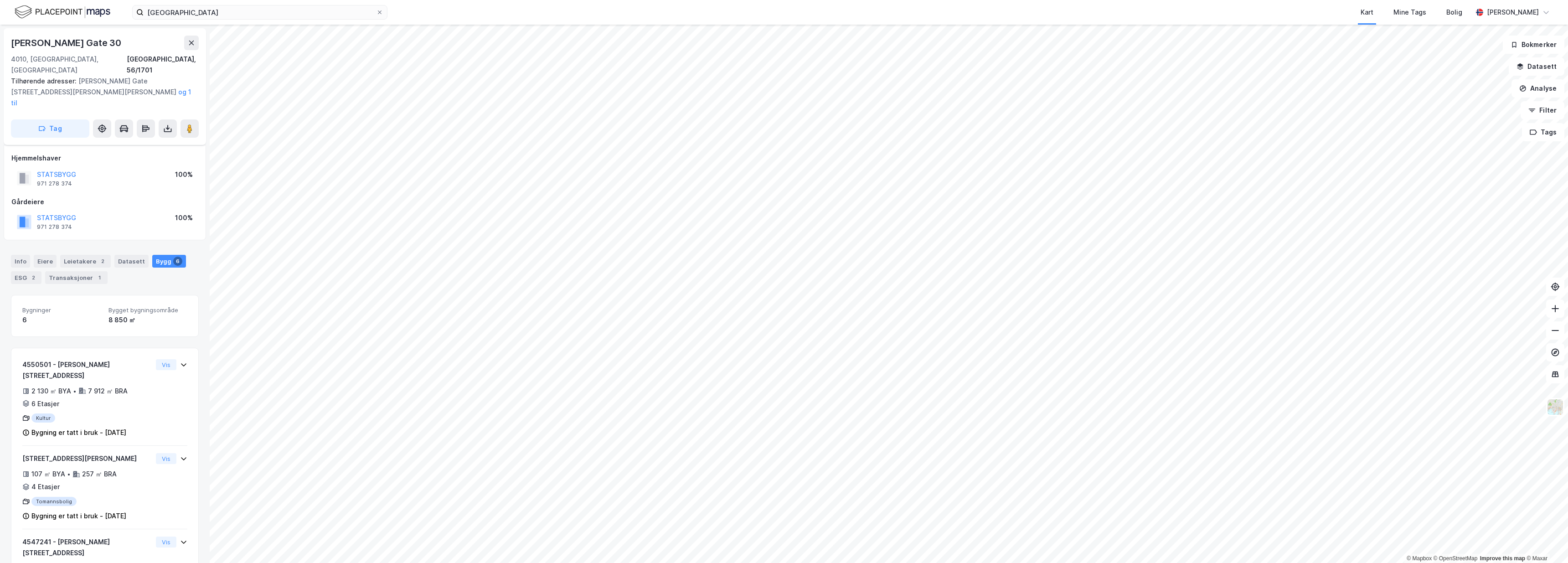
scroll to position [154, 0]
